Goal: Navigation & Orientation: Go to known website

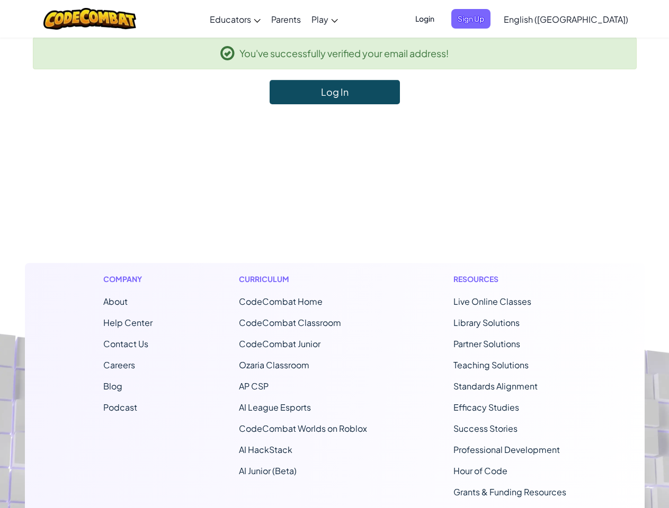
click at [334, 254] on footer "Company About Help Center Contact Us Careers Blog Podcast Curriculum CodeCombat…" at bounding box center [334, 391] width 669 height 574
click at [441, 19] on span "Login" at bounding box center [425, 19] width 32 height 20
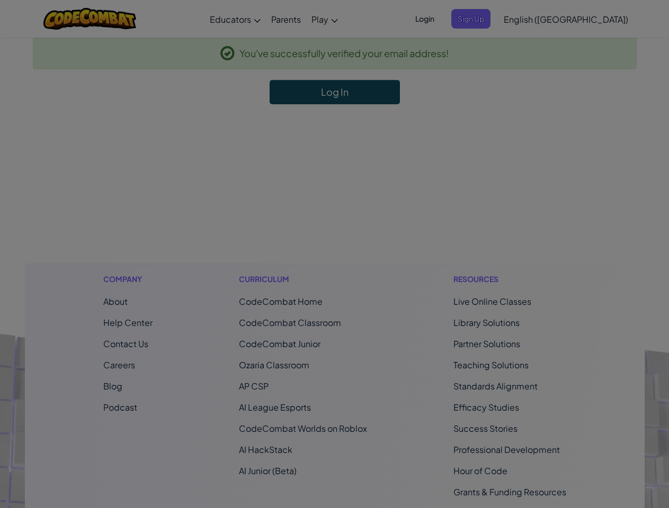
click at [488, 19] on div at bounding box center [334, 254] width 669 height 508
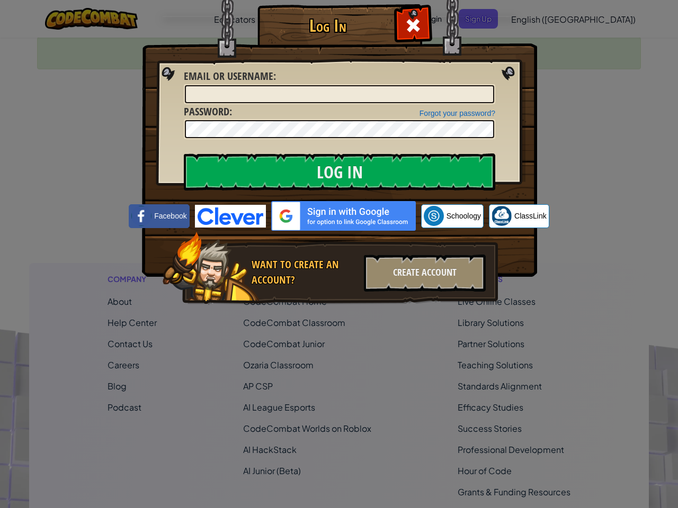
click at [535, 19] on div "Log In Unknown Error Email or Username : Forgot your password? Password : Log I…" at bounding box center [339, 254] width 678 height 508
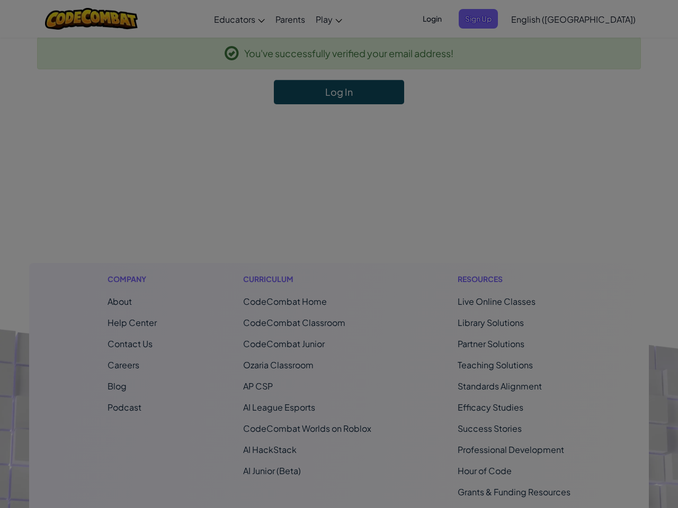
click at [592, 19] on div at bounding box center [339, 254] width 678 height 508
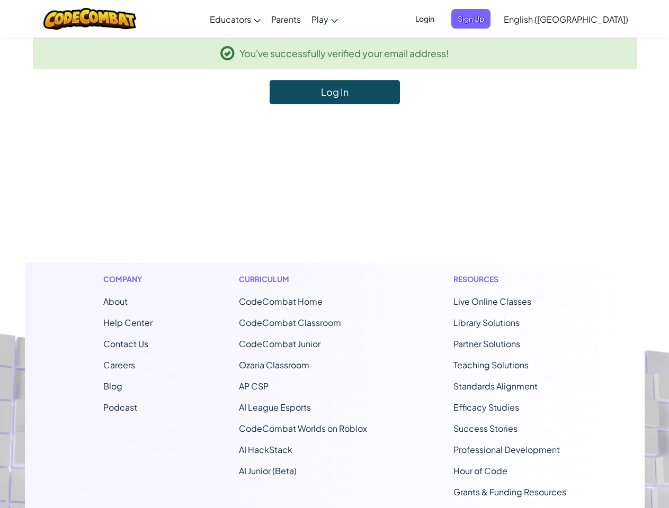
click at [334, 306] on li "CodeCombat Home" at bounding box center [303, 302] width 128 height 13
